Goal: Task Accomplishment & Management: Use online tool/utility

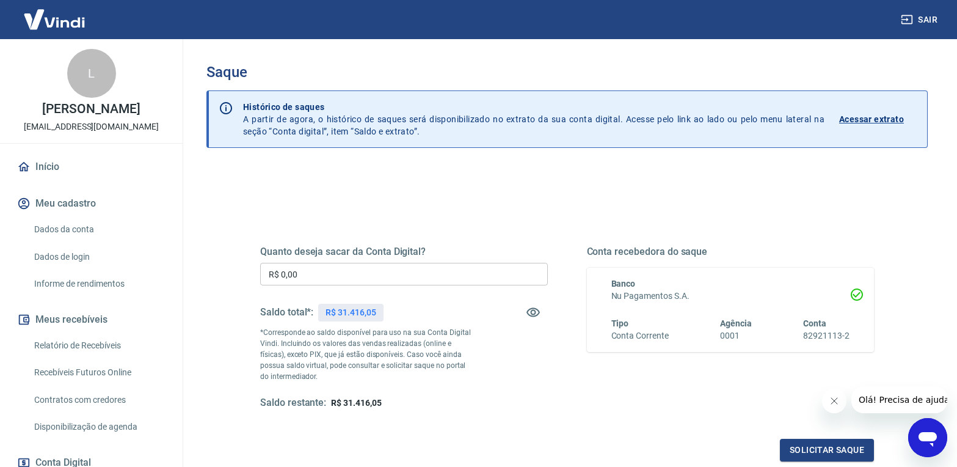
click at [319, 266] on input "R$ 0,00" at bounding box center [404, 274] width 288 height 23
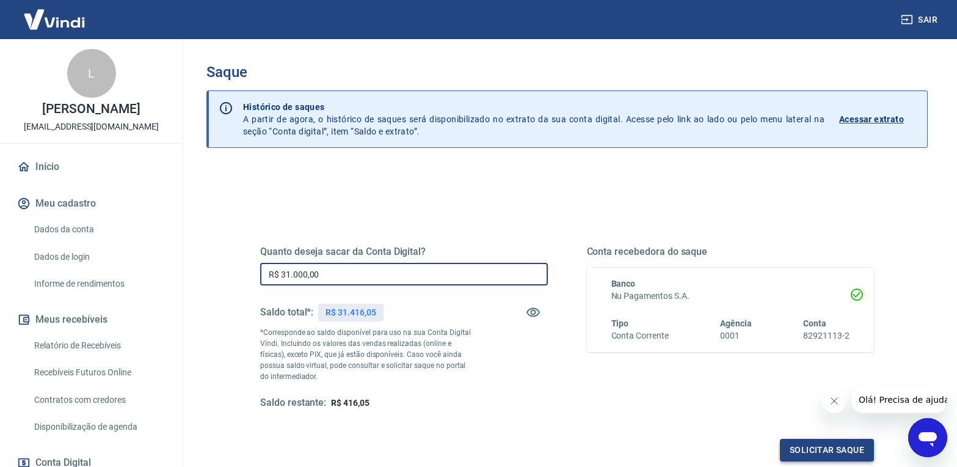
type input "R$ 31.000,00"
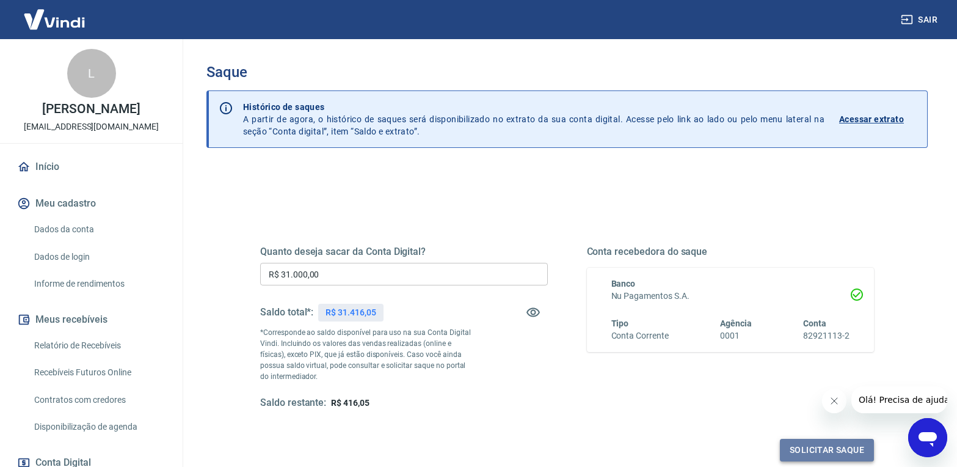
click at [797, 444] on button "Solicitar saque" at bounding box center [827, 449] width 94 height 23
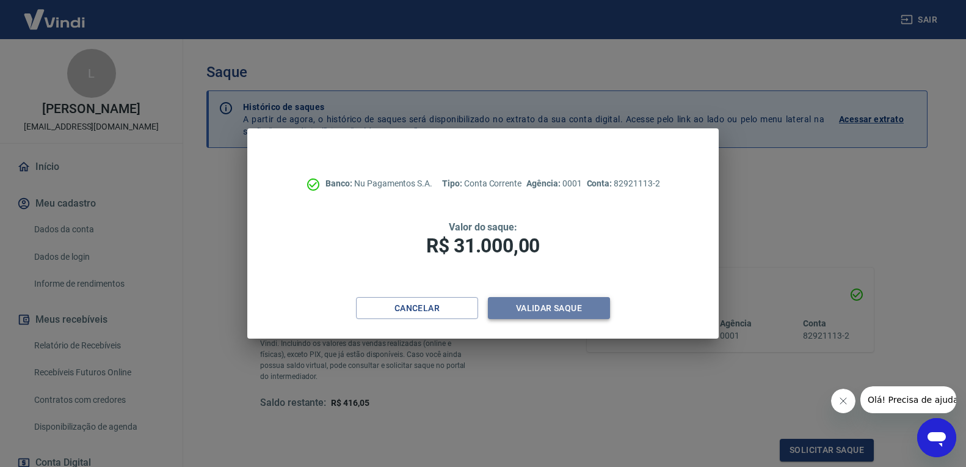
click at [548, 314] on button "Validar saque" at bounding box center [549, 308] width 122 height 23
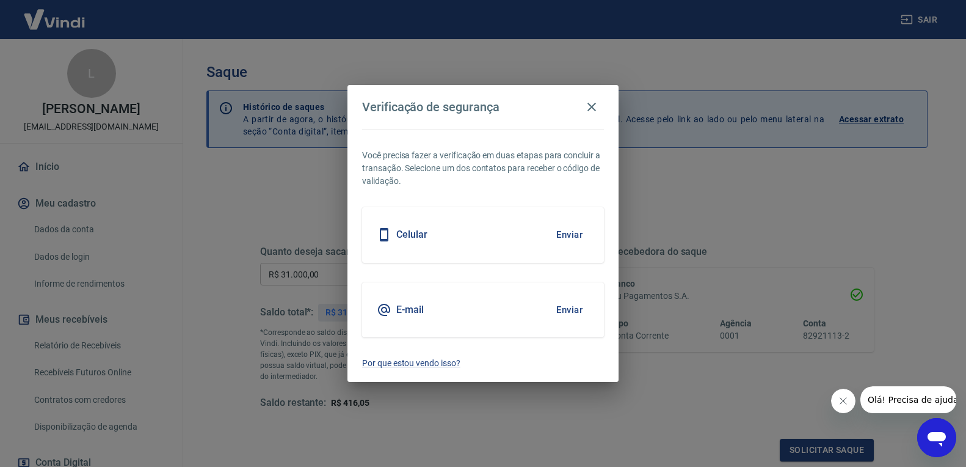
click at [561, 233] on button "Enviar" at bounding box center [570, 235] width 40 height 26
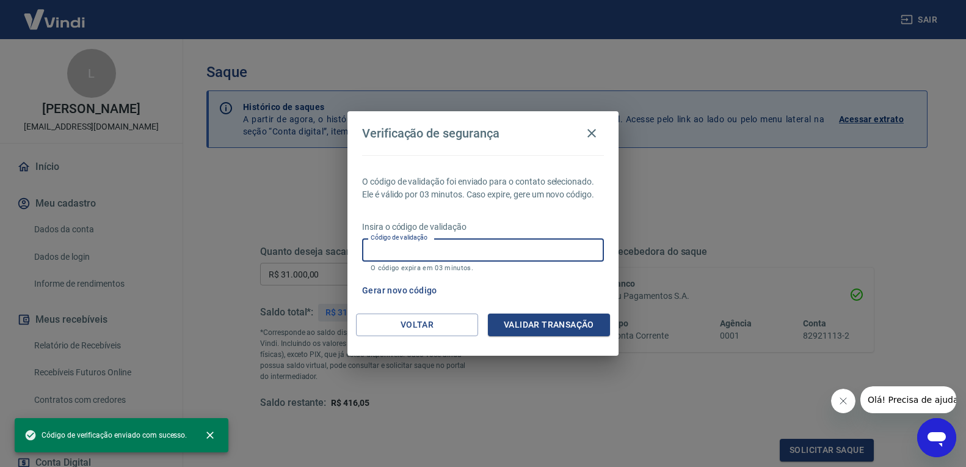
click at [448, 254] on input "Código de validação" at bounding box center [483, 249] width 242 height 23
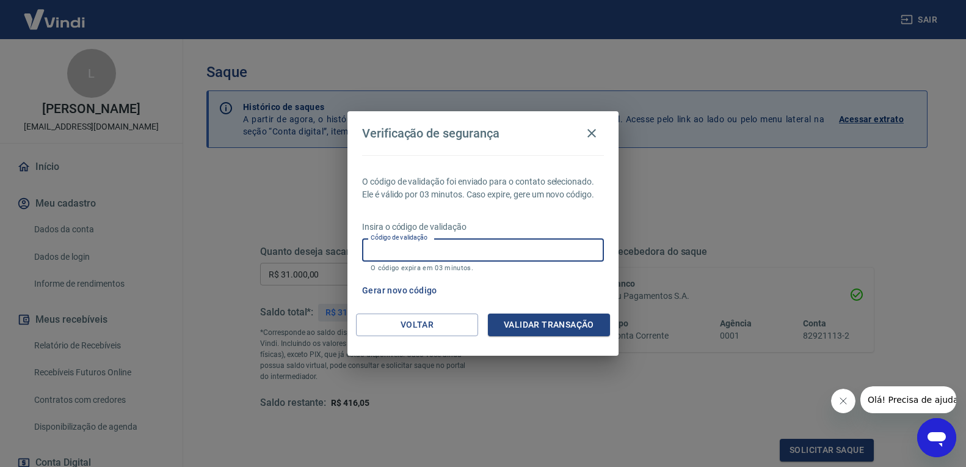
click at [454, 248] on input "Código de validação" at bounding box center [483, 249] width 242 height 23
click at [521, 216] on div "O código de validação foi enviado para o contato selecionado. Ele é válido por …" at bounding box center [482, 234] width 271 height 158
click at [435, 246] on input "Código de validação" at bounding box center [483, 249] width 242 height 23
type input "700319"
click at [533, 330] on button "Validar transação" at bounding box center [549, 324] width 122 height 23
